Goal: Task Accomplishment & Management: Manage account settings

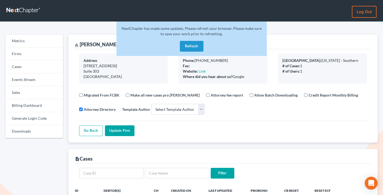
select select
click at [25, 94] on link "Sales" at bounding box center [34, 92] width 58 height 13
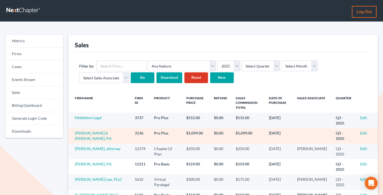
scroll to position [68, 0]
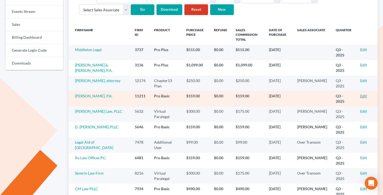
click at [363, 96] on link "Edit" at bounding box center [363, 95] width 7 height 5
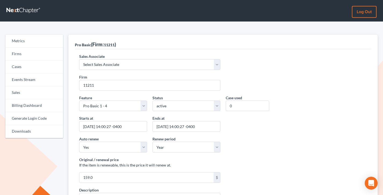
click at [123, 70] on div "Sales Associate Select Sales Associate Alex Seymour Over Transom Tim Shadoan" at bounding box center [222, 63] width 293 height 21
click at [120, 66] on select "Select Sales Associate Alex Seymour Over Transom Tim Shadoan" at bounding box center [149, 64] width 141 height 11
select select "7676"
click at [79, 59] on select "Select Sales Associate Alex Seymour Over Transom Tim Shadoan" at bounding box center [149, 64] width 141 height 11
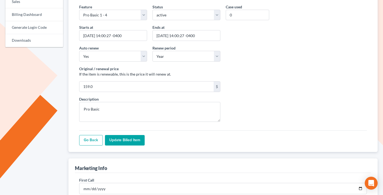
click at [132, 144] on input "Update Billed item" at bounding box center [125, 140] width 40 height 11
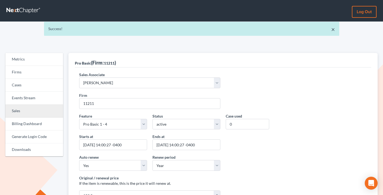
click at [25, 111] on link "Sales" at bounding box center [34, 110] width 58 height 13
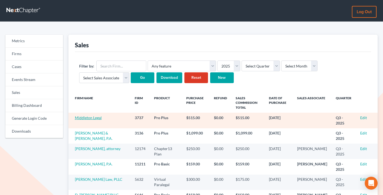
click at [92, 119] on link "Middleton Legal" at bounding box center [88, 117] width 27 height 5
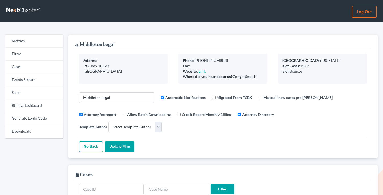
select select
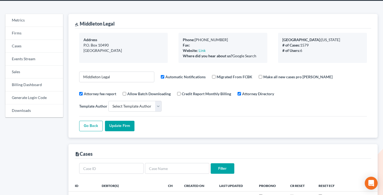
scroll to position [41, 0]
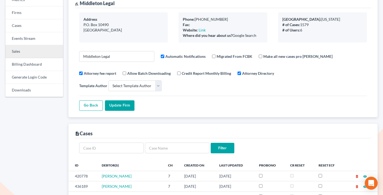
click at [30, 50] on link "Sales" at bounding box center [34, 51] width 58 height 13
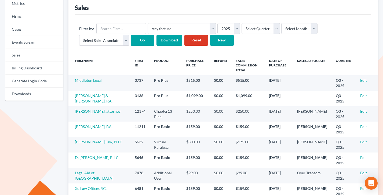
scroll to position [68, 0]
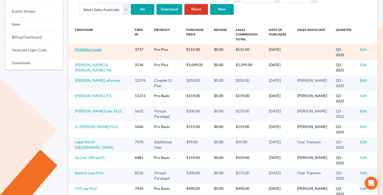
click at [91, 51] on link "Middleton Legal" at bounding box center [88, 49] width 27 height 5
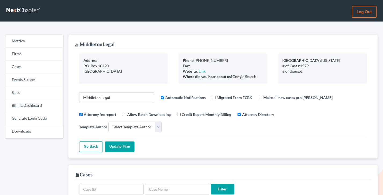
select select
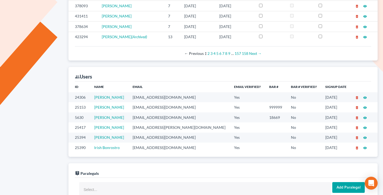
scroll to position [302, 0]
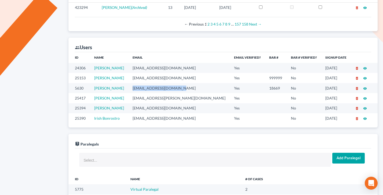
drag, startPoint x: 189, startPoint y: 79, endPoint x: 138, endPoint y: 78, distance: 51.0
click at [138, 83] on td "[EMAIL_ADDRESS][DOMAIN_NAME]" at bounding box center [178, 88] width 101 height 10
copy td "middletonlegal@gmail.com"
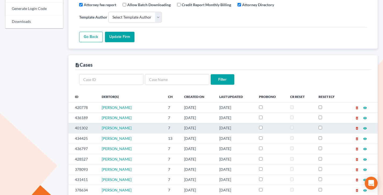
scroll to position [0, 0]
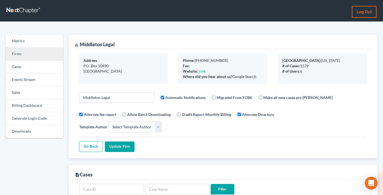
click at [25, 54] on link "Firms" at bounding box center [34, 53] width 58 height 13
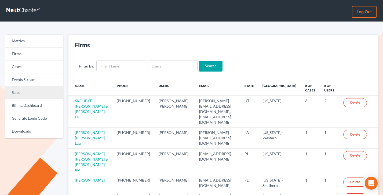
click at [24, 94] on link "Sales" at bounding box center [34, 92] width 58 height 13
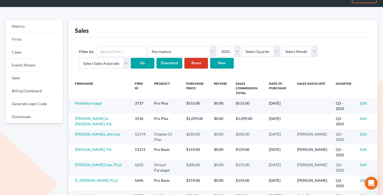
scroll to position [25, 0]
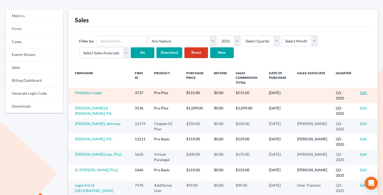
click at [362, 92] on link "Edit" at bounding box center [363, 92] width 7 height 5
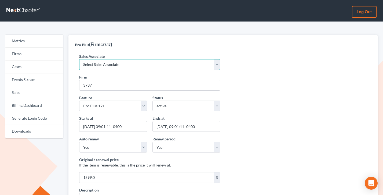
click at [118, 68] on select "Select Sales Associate Alex Seymour Over Transom Tim Shadoan" at bounding box center [149, 64] width 141 height 11
select select "7676"
click at [79, 59] on select "Select Sales Associate Alex Seymour Over Transom Tim Shadoan" at bounding box center [149, 64] width 141 height 11
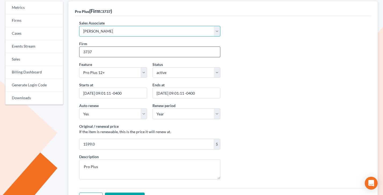
scroll to position [108, 0]
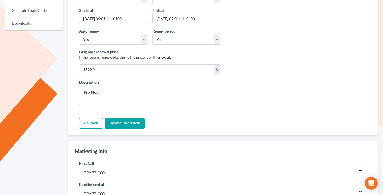
click at [126, 125] on input "Update Billed item" at bounding box center [125, 123] width 40 height 11
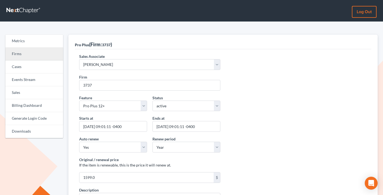
click at [31, 51] on link "Firms" at bounding box center [34, 53] width 58 height 13
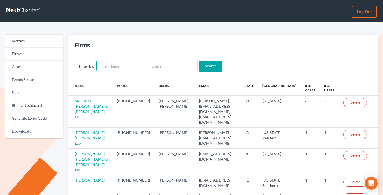
click at [115, 62] on input "text" at bounding box center [121, 65] width 50 height 11
paste input "[PERSON_NAME] & [PERSON_NAME], P.A."
type input "[PERSON_NAME] & [PERSON_NAME], P.A."
click at [199, 61] on input "Search" at bounding box center [211, 66] width 24 height 11
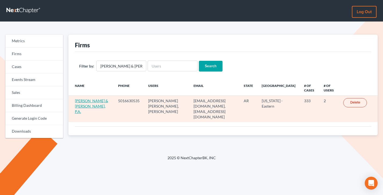
click at [85, 106] on link "[PERSON_NAME] & [PERSON_NAME], P.A." at bounding box center [91, 105] width 33 height 15
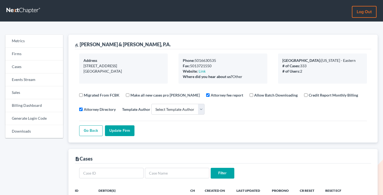
select select
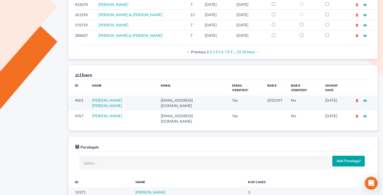
scroll to position [276, 0]
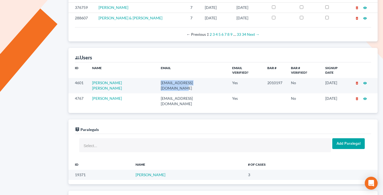
drag, startPoint x: 192, startPoint y: 79, endPoint x: 138, endPoint y: 78, distance: 54.2
click at [156, 78] on td "jbmoore@wetzelandmoore.com" at bounding box center [191, 85] width 71 height 15
copy td "jbmoore@wetzelandmoore.com"
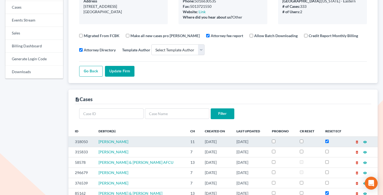
scroll to position [0, 0]
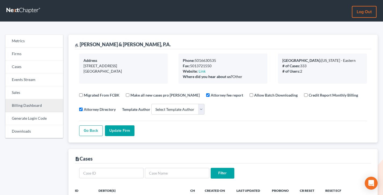
click at [29, 103] on link "Billing Dashboard" at bounding box center [34, 105] width 58 height 13
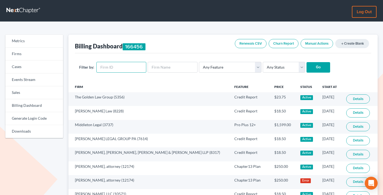
click at [106, 65] on input "text" at bounding box center [121, 67] width 50 height 11
paste input "3136"
type input "3136"
click at [306, 62] on input "Go" at bounding box center [318, 67] width 24 height 11
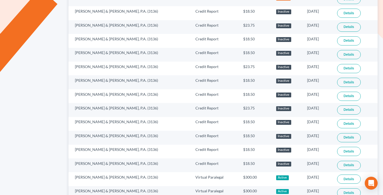
scroll to position [353, 0]
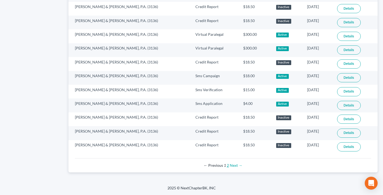
click at [228, 163] on link "2" at bounding box center [228, 165] width 2 height 5
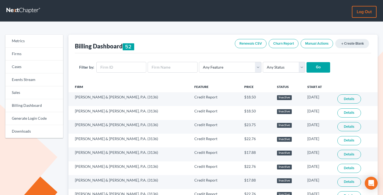
scroll to position [242, 0]
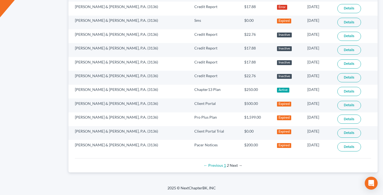
click at [225, 166] on link "1" at bounding box center [225, 165] width 2 height 5
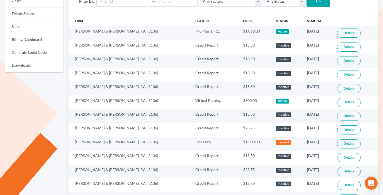
scroll to position [36, 0]
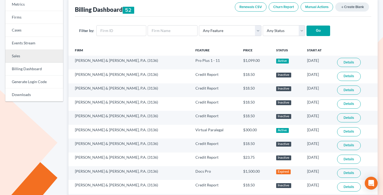
click at [21, 56] on link "Sales" at bounding box center [34, 56] width 58 height 13
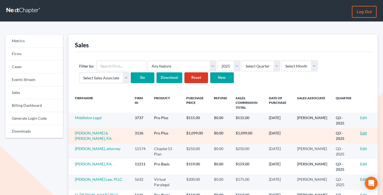
click at [364, 132] on link "Edit" at bounding box center [363, 132] width 7 height 5
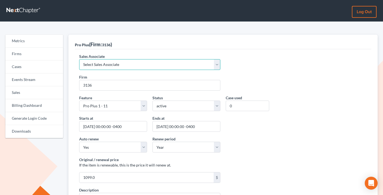
click at [125, 60] on select "Select Sales Associate Alex Seymour Over Transom Tim Shadoan" at bounding box center [149, 64] width 141 height 11
select select "10275"
click at [79, 59] on select "Select Sales Associate Alex Seymour Over Transom Tim Shadoan" at bounding box center [149, 64] width 141 height 11
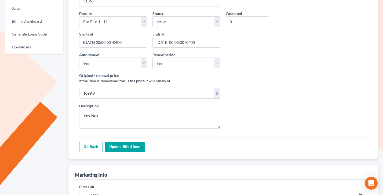
click at [121, 148] on input "Update Billed item" at bounding box center [125, 146] width 40 height 11
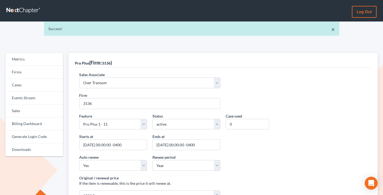
click at [331, 31] on div "Success!" at bounding box center [191, 28] width 287 height 5
click at [332, 31] on link "×" at bounding box center [333, 29] width 4 height 6
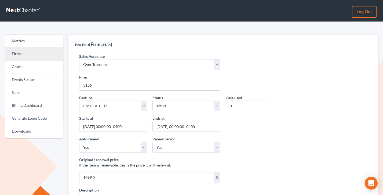
click at [26, 54] on link "Firms" at bounding box center [34, 53] width 58 height 13
